Goal: Transaction & Acquisition: Purchase product/service

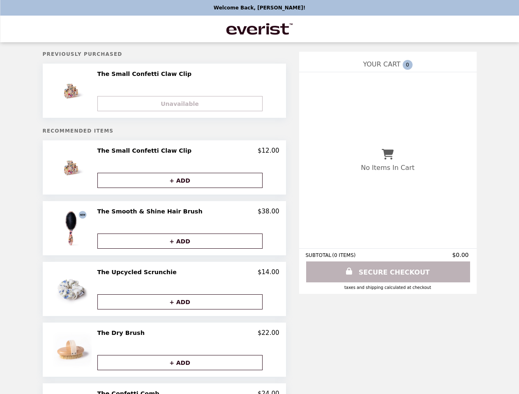
click at [90, 169] on img at bounding box center [72, 167] width 43 height 41
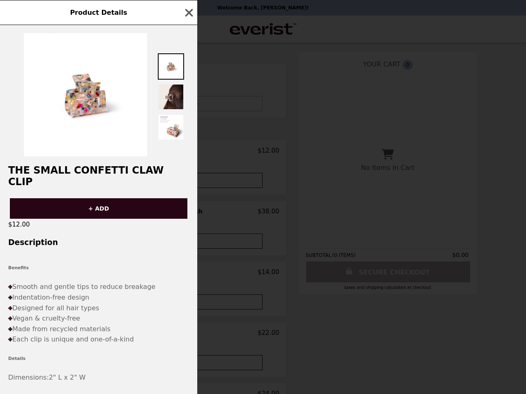
click at [188, 153] on div "Product Details The Small Confetti Claw Clip + ADD $12.00 Description Benefits …" at bounding box center [263, 197] width 526 height 394
click at [188, 182] on div "The Small Confetti Claw Clip + ADD $12.00 Description Benefits Smooth and gentl…" at bounding box center [98, 209] width 197 height 369
click at [90, 238] on h3 "Description" at bounding box center [98, 242] width 197 height 9
click at [188, 214] on div "Product Details The Small Confetti Claw Clip + ADD $12.00 Description Benefits …" at bounding box center [263, 197] width 526 height 394
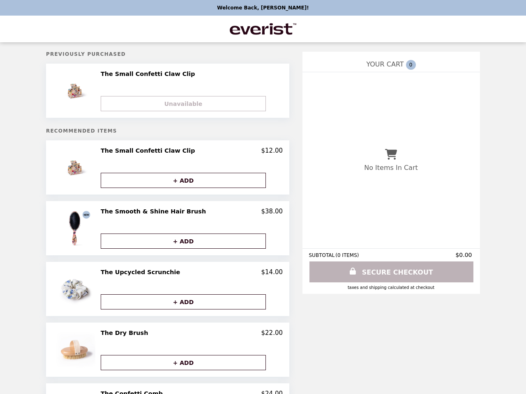
click at [188, 243] on button "+ ADD" at bounding box center [183, 241] width 165 height 15
click at [90, 291] on img at bounding box center [75, 289] width 43 height 41
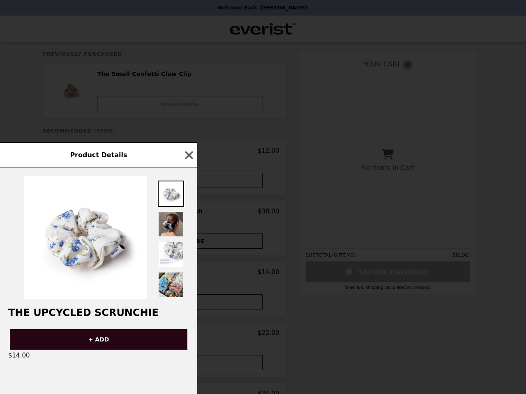
click at [188, 274] on div "Product Details The Upcycled Scrunchie + ADD $14.00" at bounding box center [263, 197] width 526 height 394
click at [188, 303] on div "The Upcycled Scrunchie + ADD $14.00" at bounding box center [98, 281] width 197 height 227
click at [90, 352] on div "Product Details The Upcycled Scrunchie + ADD $14.00" at bounding box center [263, 197] width 526 height 394
